Goal: Information Seeking & Learning: Learn about a topic

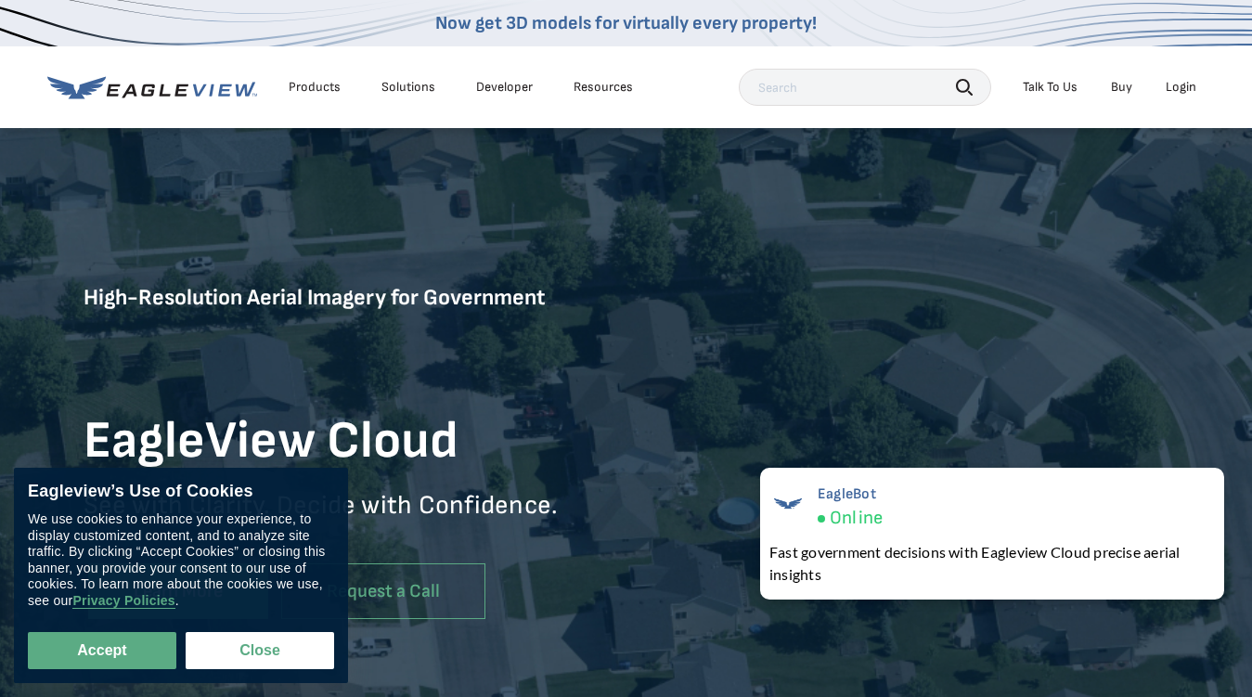
click at [315, 87] on div "Products" at bounding box center [315, 87] width 52 height 17
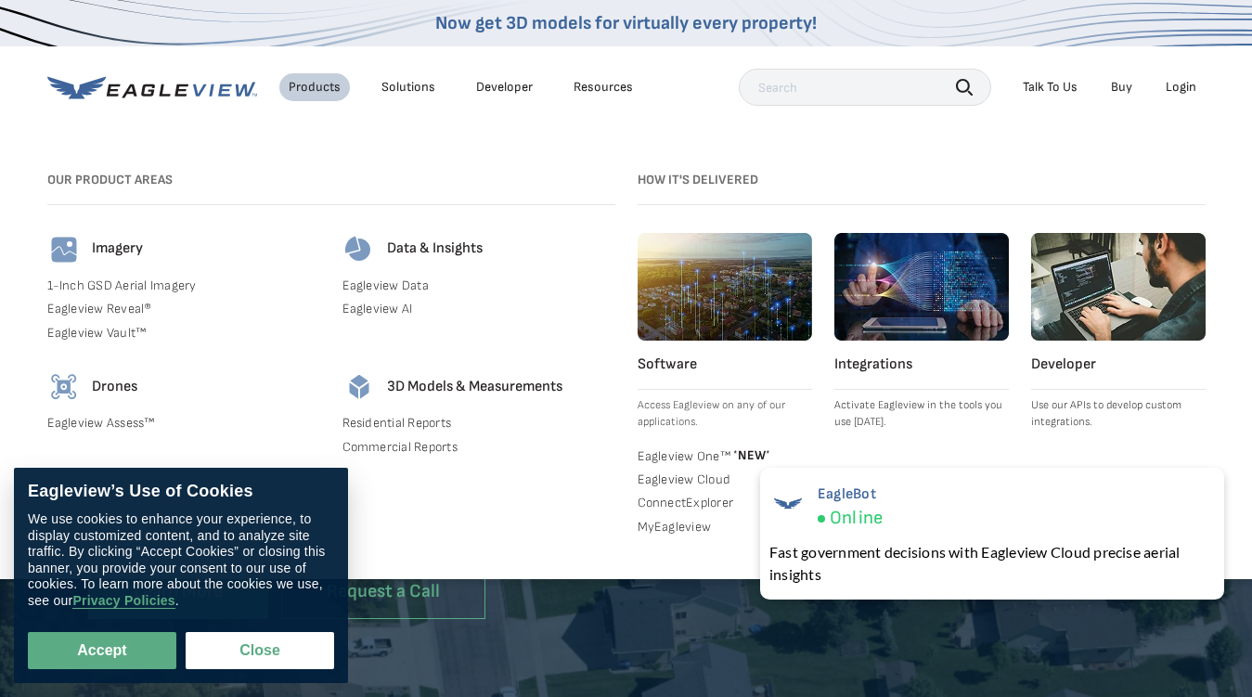
click at [408, 87] on div "Solutions" at bounding box center [409, 87] width 54 height 17
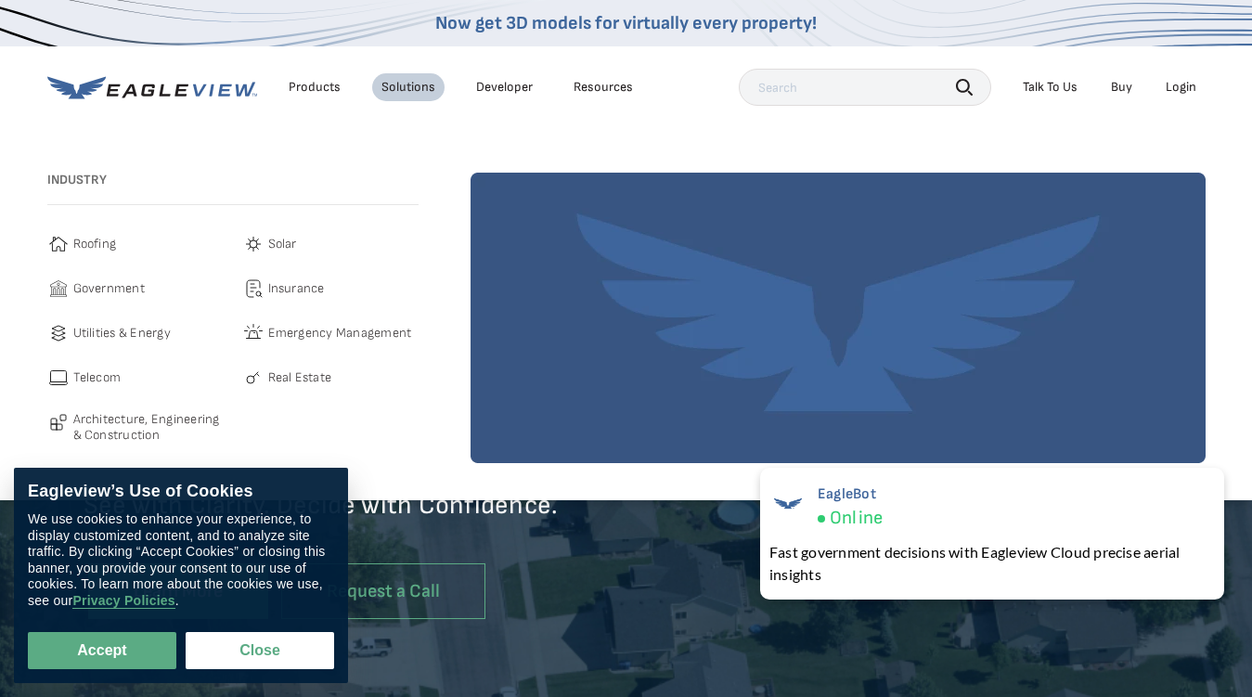
click at [603, 87] on div "Resources" at bounding box center [603, 87] width 59 height 17
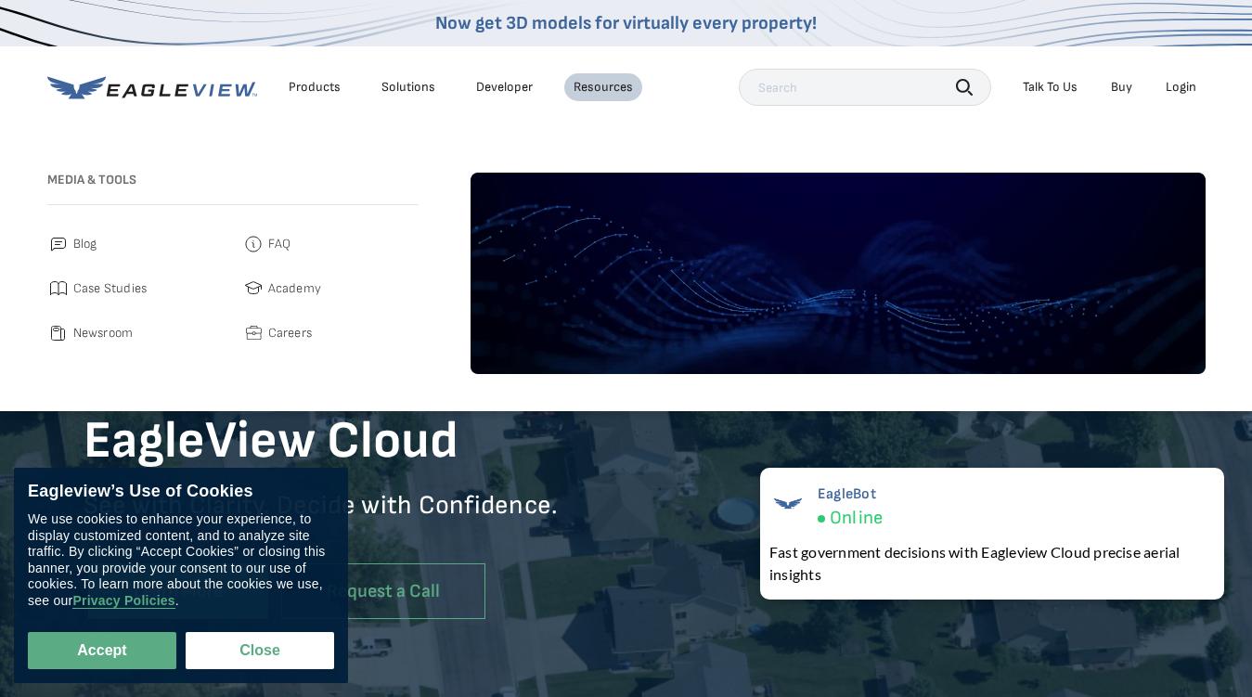
click at [965, 86] on icon "button" at bounding box center [964, 87] width 17 height 17
click at [1050, 87] on div "Talk To Us" at bounding box center [1050, 87] width 55 height 17
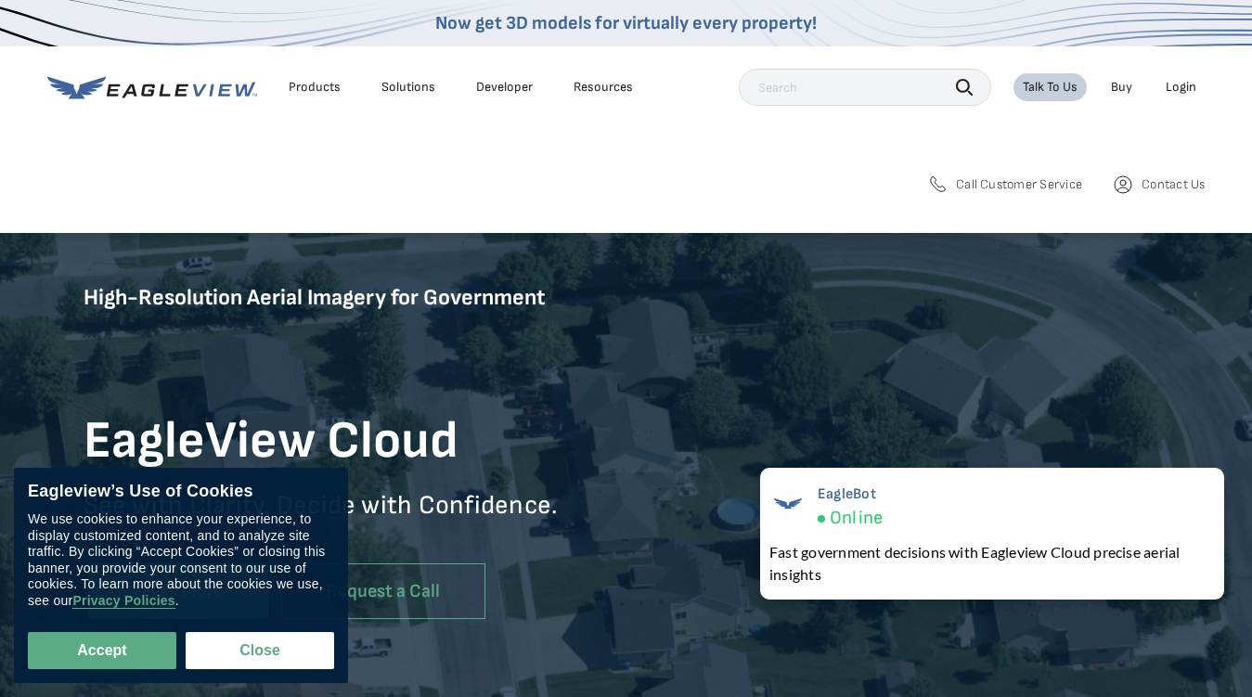
click at [1181, 87] on div "Login" at bounding box center [1181, 87] width 31 height 17
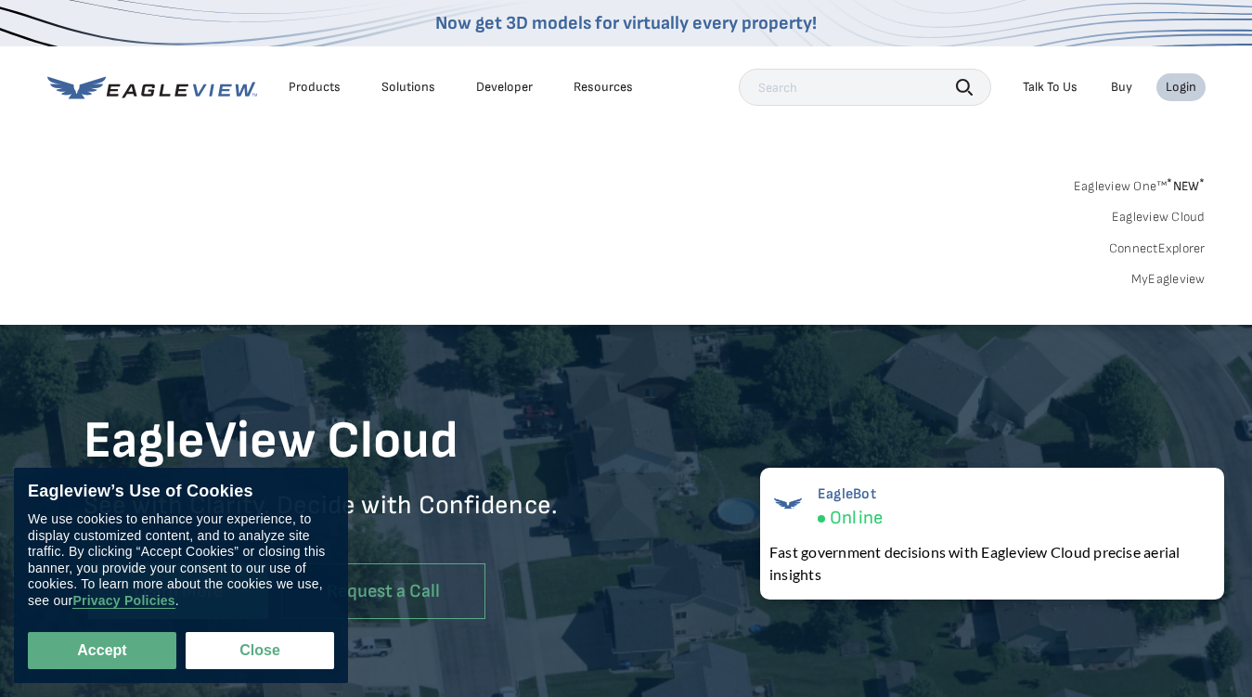
click at [102, 651] on button "Accept" at bounding box center [102, 650] width 149 height 37
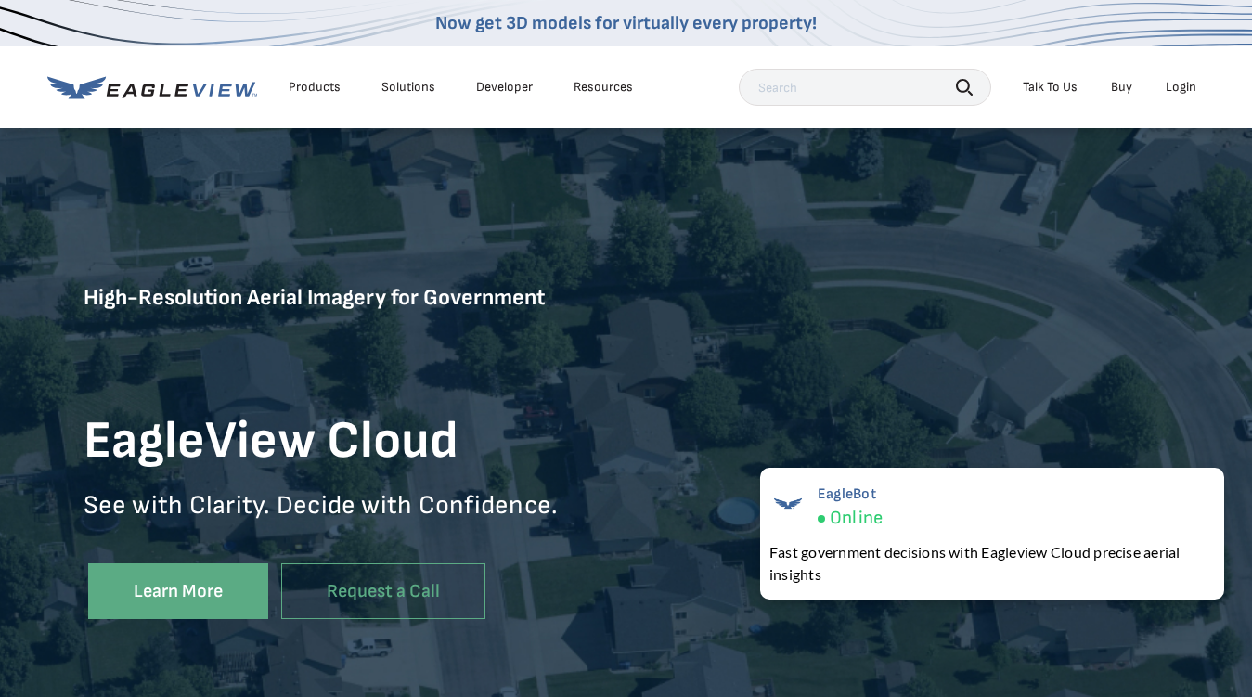
click at [260, 651] on button "Close" at bounding box center [256, 646] width 141 height 35
checkbox input "false"
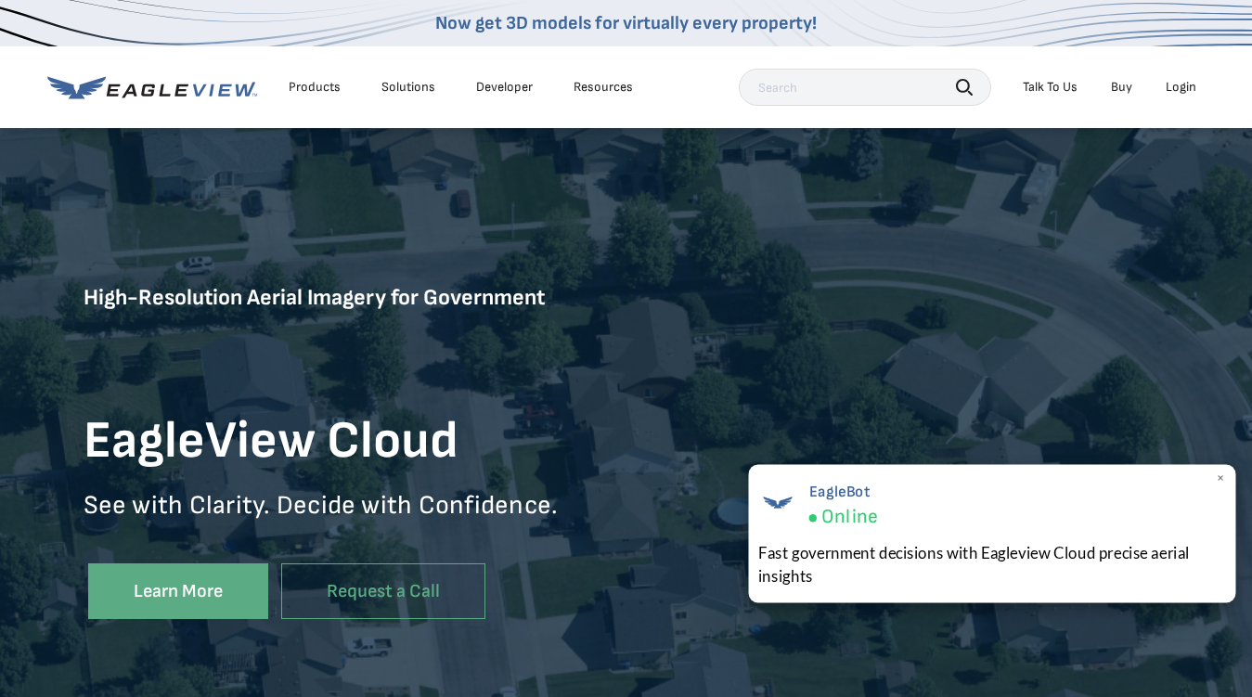
click at [992, 534] on div "EagleBot Online Fast government decisions with Eagleview Cloud precise aerial i…" at bounding box center [992, 533] width 487 height 138
